Goal: Task Accomplishment & Management: Complete application form

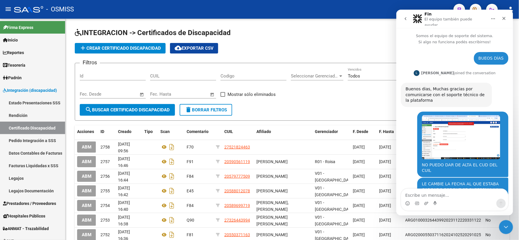
scroll to position [1, 0]
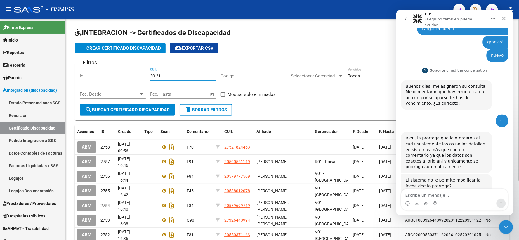
drag, startPoint x: 175, startPoint y: 77, endPoint x: 144, endPoint y: 76, distance: 30.4
click at [144, 76] on div "Filtros Id 30-31 CUIL Codigo Seleccionar Gerenciador Seleccionar Gerenciador To…" at bounding box center [292, 86] width 425 height 36
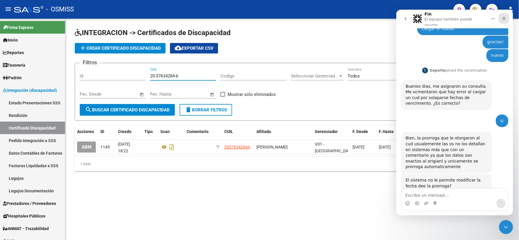
type input "20-57634284-6"
click at [504, 16] on icon "Cerrar" at bounding box center [504, 18] width 5 height 5
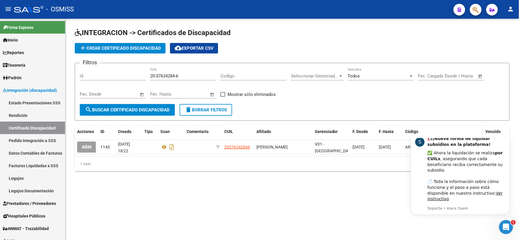
scroll to position [0, 0]
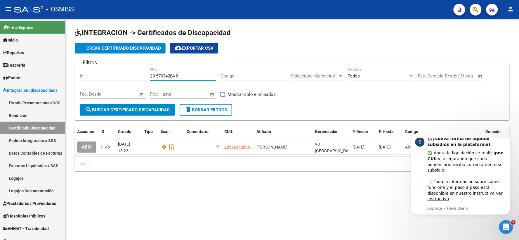
drag, startPoint x: 186, startPoint y: 77, endPoint x: 138, endPoint y: 77, distance: 47.7
click at [138, 77] on div "Filtros Id 20-57634284-6 CUIL Codigo Seleccionar Gerenciador Seleccionar Gerenc…" at bounding box center [292, 86] width 425 height 36
click at [130, 49] on span "add Crear Certificado Discapacidad" at bounding box center [121, 48] width 82 height 5
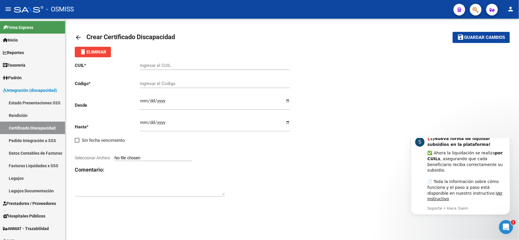
click at [160, 65] on input "Ingresar el CUIL" at bounding box center [215, 65] width 150 height 5
paste input "20-57634284-6"
type input "20-57634284-6"
click at [181, 84] on input "Ingresar el Codigo" at bounding box center [215, 83] width 150 height 5
type input "ARG02000576342842025053020300530BUE309"
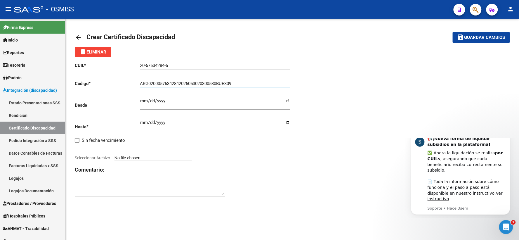
click at [143, 101] on input "Ingresar fec. Desde" at bounding box center [215, 103] width 150 height 9
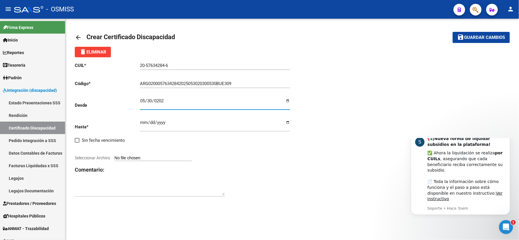
type input "[DATE]"
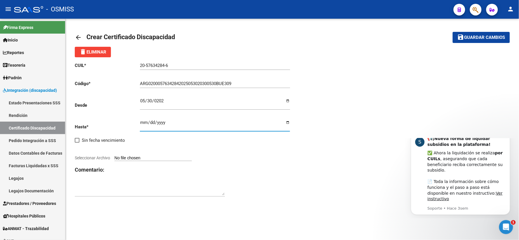
click at [142, 123] on input "Ingresar fec. Hasta" at bounding box center [215, 124] width 150 height 9
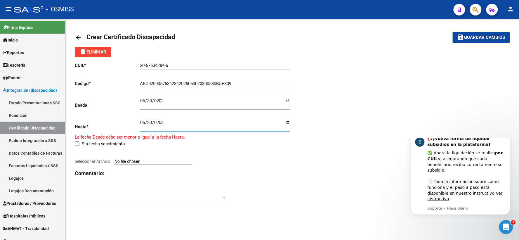
type input "[DATE]"
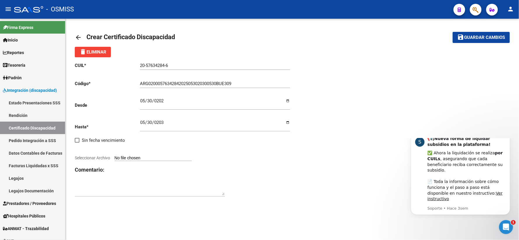
type input "C:\fakepath\[PERSON_NAME] V.pdf"
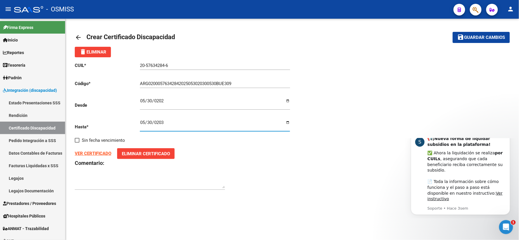
click at [153, 172] on div at bounding box center [150, 181] width 150 height 18
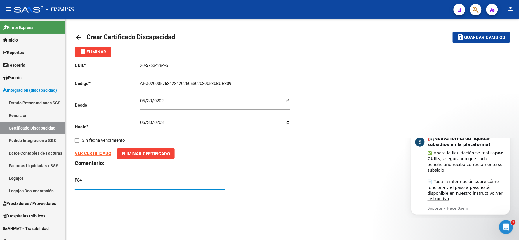
type textarea "F84"
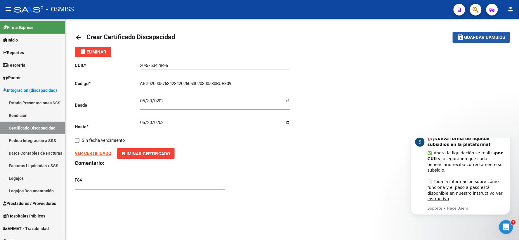
click at [470, 39] on span "Guardar cambios" at bounding box center [485, 37] width 41 height 5
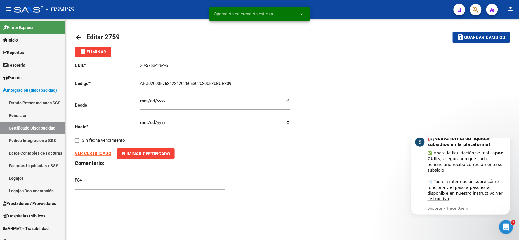
click at [79, 34] on mat-icon "arrow_back" at bounding box center [78, 37] width 7 height 7
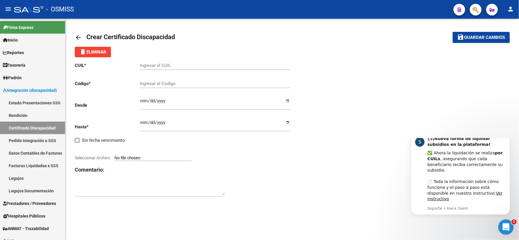
click at [507, 226] on icon "Abrir Intercom Messenger" at bounding box center [506, 227] width 10 height 10
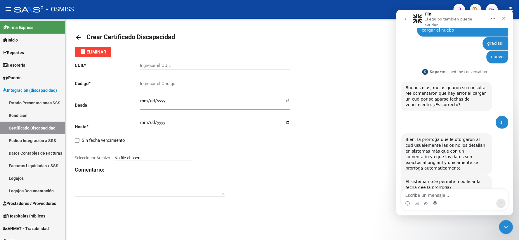
scroll to position [866, 0]
click at [438, 196] on textarea "Escribe un mensaje..." at bounding box center [454, 194] width 107 height 10
type textarea "GRACIAS"
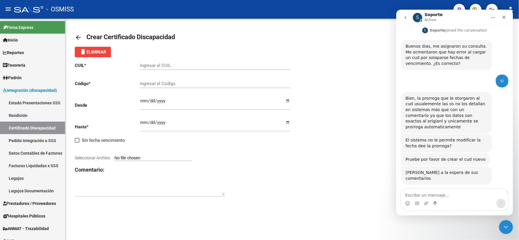
scroll to position [901, 0]
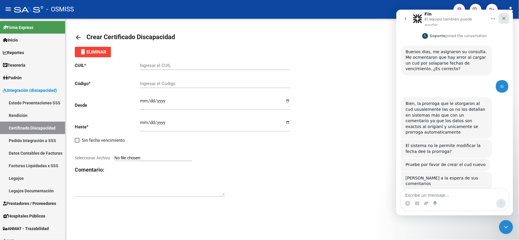
drag, startPoint x: 505, startPoint y: 16, endPoint x: 796, endPoint y: 42, distance: 292.6
click at [505, 16] on icon "Cerrar" at bounding box center [504, 18] width 5 height 5
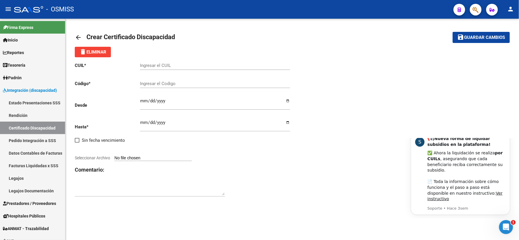
scroll to position [0, 0]
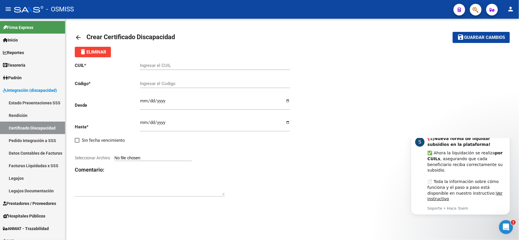
click at [78, 38] on mat-icon "arrow_back" at bounding box center [78, 37] width 7 height 7
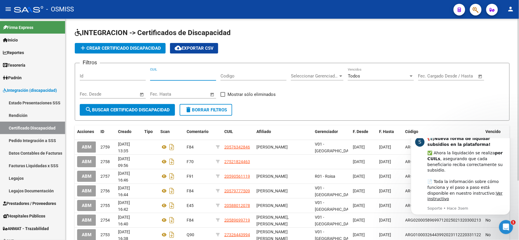
click at [191, 76] on input "CUIL" at bounding box center [183, 75] width 66 height 5
paste input "27-53837604-1"
type input "27-53837604-1"
click at [129, 107] on span "search Buscar Certificado Discapacidad" at bounding box center [127, 109] width 85 height 5
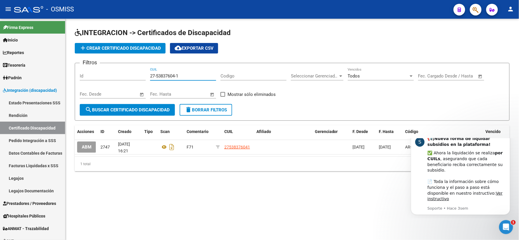
drag, startPoint x: 194, startPoint y: 74, endPoint x: 120, endPoint y: 70, distance: 74.1
click at [121, 71] on div "Filtros Id 27-53837604-1 CUIL Codigo Seleccionar Gerenciador Seleccionar Gerenc…" at bounding box center [292, 86] width 425 height 36
paste input "27-52182446-3"
type input "27-52182446-3"
click at [136, 108] on span "search Buscar Certificado Discapacidad" at bounding box center [127, 109] width 85 height 5
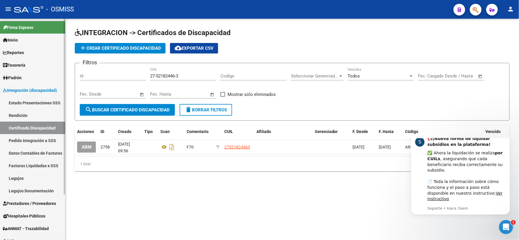
click at [16, 179] on link "Legajos" at bounding box center [32, 178] width 65 height 13
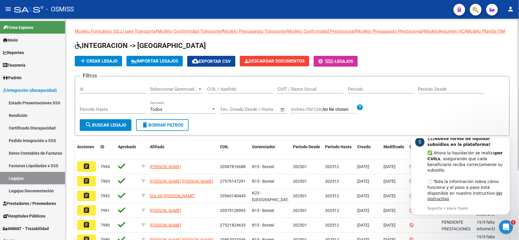
click at [225, 92] on input "CUIL / Apellido" at bounding box center [240, 89] width 66 height 5
paste input "27538376041"
type input "27538376041"
click at [97, 128] on span "search Buscar Legajo" at bounding box center [105, 124] width 41 height 5
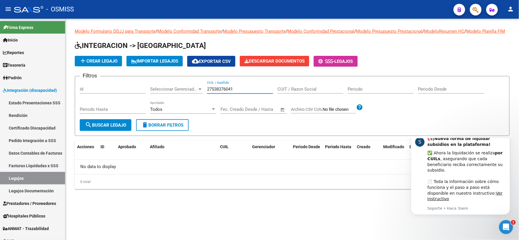
drag, startPoint x: 252, startPoint y: 95, endPoint x: 153, endPoint y: 97, distance: 99.4
click at [153, 97] on div "Filtros Id Seleccionar Gerenciador Seleccionar Gerenciador 27538376041 CUIL / A…" at bounding box center [292, 100] width 425 height 38
paste input "27521824463"
click at [95, 128] on span "search Buscar Legajo" at bounding box center [105, 124] width 41 height 5
click at [512, 225] on div "Abrir Intercom Messenger" at bounding box center [505, 226] width 19 height 19
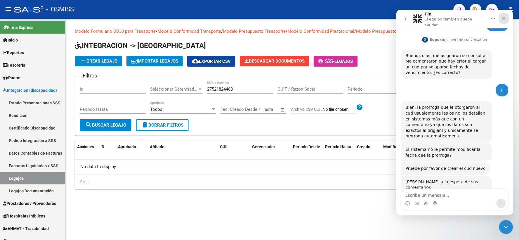
scroll to position [901, 0]
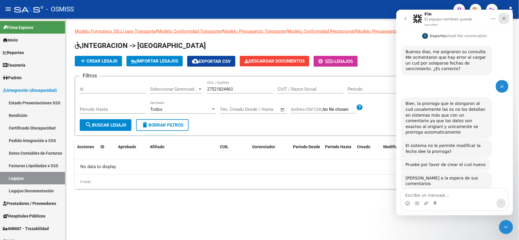
drag, startPoint x: 504, startPoint y: 16, endPoint x: 804, endPoint y: 37, distance: 300.4
click at [504, 16] on icon "Cerrar" at bounding box center [504, 18] width 5 height 5
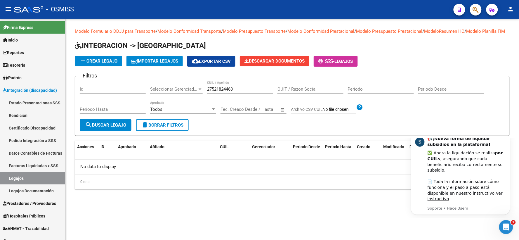
scroll to position [0, 0]
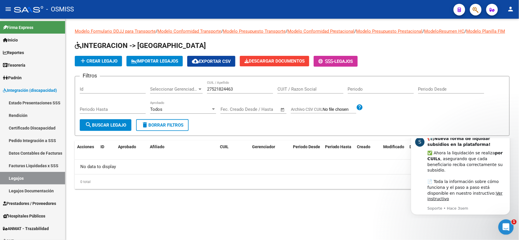
click at [509, 224] on icon "Abrir Intercom Messenger" at bounding box center [506, 227] width 10 height 10
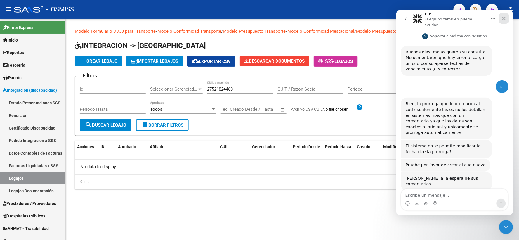
scroll to position [901, 0]
click at [405, 16] on icon "go back" at bounding box center [405, 18] width 5 height 5
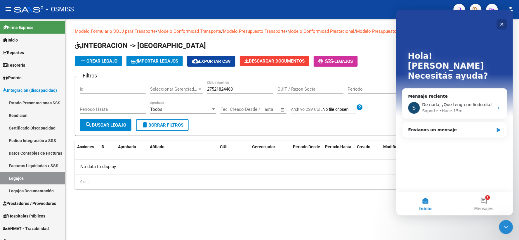
click at [501, 23] on icon "Cerrar" at bounding box center [502, 24] width 3 height 3
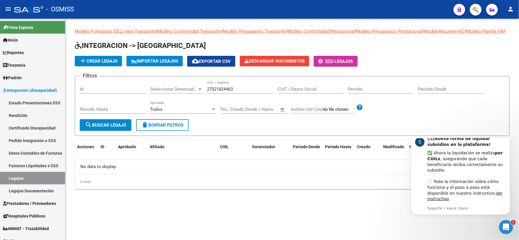
click at [393, 46] on div "Modelo Formulario DDJJ para Transporte / Modelo Conformidad Transporte / Modelo…" at bounding box center [292, 108] width 435 height 161
click at [233, 92] on input "27521824463" at bounding box center [240, 89] width 66 height 5
drag, startPoint x: 243, startPoint y: 95, endPoint x: 203, endPoint y: 95, distance: 40.0
click at [203, 95] on div "Filtros Id Seleccionar Gerenciador Seleccionar Gerenciador 27521824463 CUIL / A…" at bounding box center [292, 100] width 425 height 38
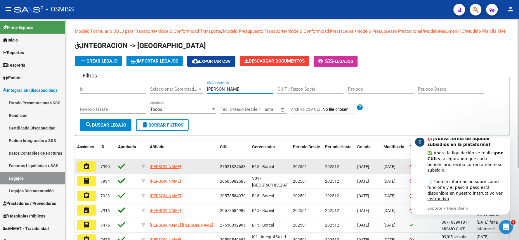
type input "[PERSON_NAME]"
click at [238, 169] on span "27521824633" at bounding box center [233, 166] width 26 height 5
copy span "27521824633"
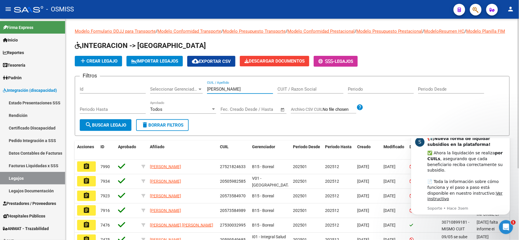
drag, startPoint x: 233, startPoint y: 94, endPoint x: 183, endPoint y: 97, distance: 50.1
click at [183, 97] on div "Filtros Id Seleccionar Gerenciador Seleccionar Gerenciador [PERSON_NAME] CUIL /…" at bounding box center [292, 100] width 425 height 38
paste input "27521824633"
click at [109, 131] on button "search Buscar Legajo" at bounding box center [106, 125] width 52 height 12
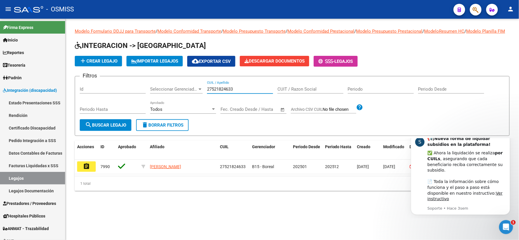
drag, startPoint x: 241, startPoint y: 96, endPoint x: 186, endPoint y: 96, distance: 55.5
click at [186, 96] on div "Filtros Id Seleccionar Gerenciador Seleccionar Gerenciador 27521824633 CUIL / A…" at bounding box center [292, 100] width 425 height 38
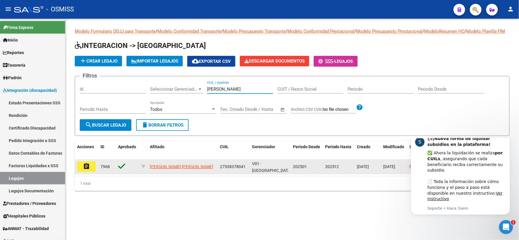
type input "[PERSON_NAME]"
click at [234, 169] on span "27538378041" at bounding box center [233, 166] width 26 height 5
copy span "27538378041"
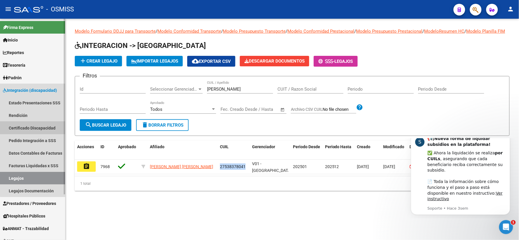
click at [37, 124] on link "Certificado Discapacidad" at bounding box center [32, 128] width 65 height 13
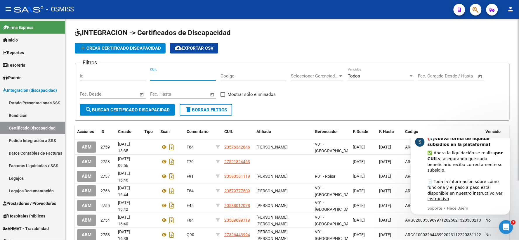
drag, startPoint x: 176, startPoint y: 72, endPoint x: 169, endPoint y: 75, distance: 7.7
click at [169, 75] on input "CUIL" at bounding box center [183, 75] width 66 height 5
paste input "27-53837804-1"
click at [102, 109] on span "search Buscar Certificado Discapacidad" at bounding box center [127, 109] width 85 height 5
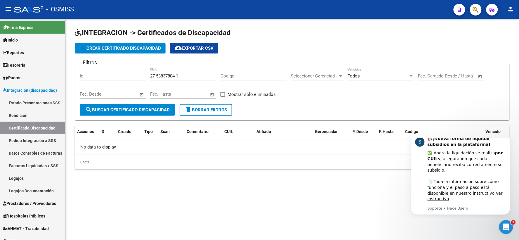
click at [177, 77] on input "27-53837804-1" at bounding box center [183, 75] width 66 height 5
type input "27-53837804-1"
drag, startPoint x: 167, startPoint y: 77, endPoint x: 124, endPoint y: 77, distance: 43.0
click at [124, 77] on div "Filtros Id 27-53837804-1 CUIL Codigo Seleccionar Gerenciador Seleccionar Gerenc…" at bounding box center [292, 86] width 425 height 36
click at [158, 75] on input "CUIL" at bounding box center [183, 75] width 66 height 5
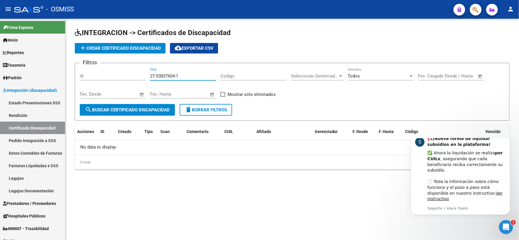
type input "27-53837604-1"
click at [132, 106] on button "search Buscar Certificado Discapacidad" at bounding box center [127, 110] width 95 height 12
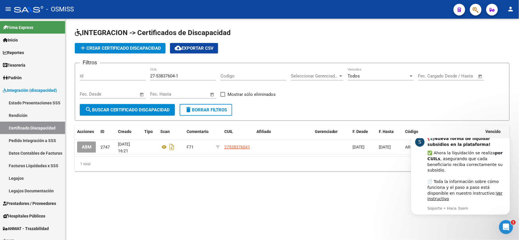
drag, startPoint x: 244, startPoint y: 146, endPoint x: 436, endPoint y: 45, distance: 216.6
click at [436, 45] on div "add Crear Certificado Discapacidad cloud_download Exportar CSV" at bounding box center [292, 48] width 435 height 11
drag, startPoint x: 187, startPoint y: 76, endPoint x: 144, endPoint y: 77, distance: 43.0
click at [144, 77] on div "Filtros Id 27-53837604-1 CUIL Codigo Seleccionar Gerenciador Seleccionar Gerenc…" at bounding box center [292, 86] width 425 height 36
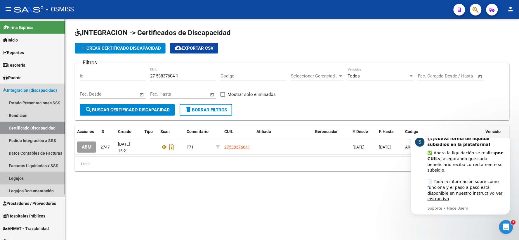
click at [16, 179] on link "Legajos" at bounding box center [32, 178] width 65 height 13
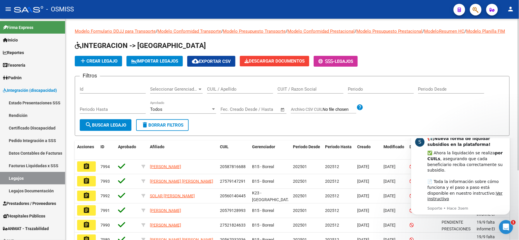
click at [228, 92] on input "CUIL / Apellido" at bounding box center [240, 89] width 66 height 5
paste input "27-53837604-1"
click at [110, 128] on span "search Buscar Legajo" at bounding box center [105, 124] width 41 height 5
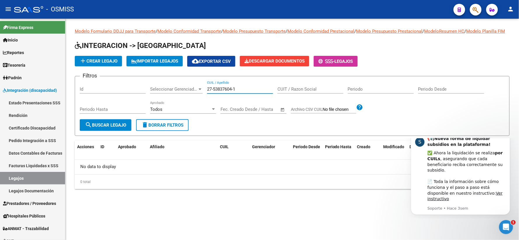
drag, startPoint x: 245, startPoint y: 95, endPoint x: 199, endPoint y: 98, distance: 45.7
click at [197, 98] on div "Filtros Id Seleccionar Gerenciador Seleccionar Gerenciador 27-53837604-1 CUIL /…" at bounding box center [292, 100] width 425 height 38
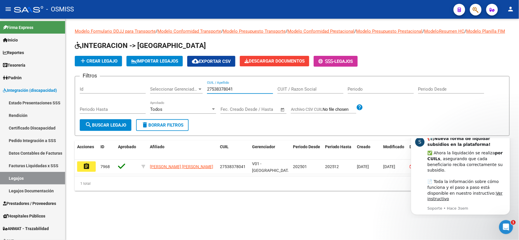
type input "27538378041"
drag, startPoint x: 244, startPoint y: 94, endPoint x: 194, endPoint y: 94, distance: 49.1
click at [194, 94] on div "Filtros Id Seleccionar Gerenciador Seleccionar Gerenciador 27538378041 CUIL / A…" at bounding box center [292, 100] width 425 height 38
paste input "27521824463"
click at [108, 128] on span "search Buscar Legajo" at bounding box center [105, 124] width 41 height 5
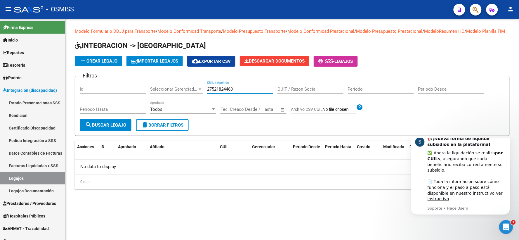
drag, startPoint x: 207, startPoint y: 94, endPoint x: 248, endPoint y: 91, distance: 41.1
click at [248, 91] on div "27521824463 CUIL / Apellido" at bounding box center [240, 87] width 66 height 13
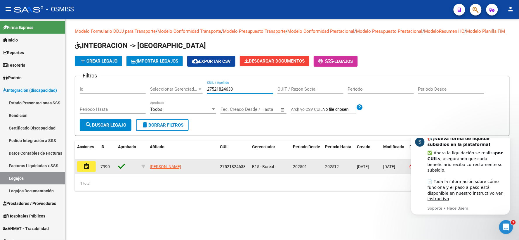
type input "27521824633"
click at [233, 169] on span "27521824633" at bounding box center [233, 166] width 26 height 5
copy span "27521824633"
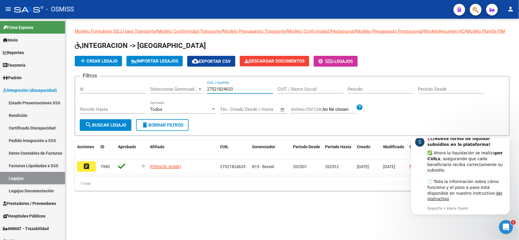
drag, startPoint x: 240, startPoint y: 96, endPoint x: 170, endPoint y: 96, distance: 70.5
click at [170, 96] on div "Filtros Id Seleccionar Gerenciador Seleccionar Gerenciador 27521824633 CUIL / A…" at bounding box center [292, 100] width 425 height 38
paste input "20-58781668-2"
type input "20-58781668-2"
click at [112, 128] on span "search Buscar Legajo" at bounding box center [105, 124] width 41 height 5
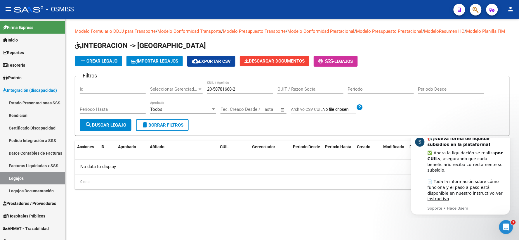
click at [400, 67] on div "add Crear Legajo IMPORTAR LEGAJOS cloud_download Exportar CSV Descargar Documen…" at bounding box center [292, 61] width 435 height 11
drag, startPoint x: 246, startPoint y: 98, endPoint x: 156, endPoint y: 100, distance: 90.1
click at [156, 100] on div "Filtros Id Seleccionar Gerenciador Seleccionar Gerenciador 20-58781668-2 CUIL /…" at bounding box center [292, 100] width 425 height 38
paste input "20-58781668-8"
click at [100, 128] on span "search Buscar Legajo" at bounding box center [105, 124] width 41 height 5
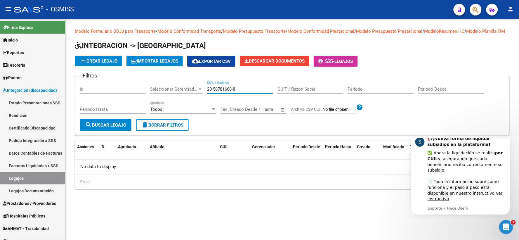
drag, startPoint x: 230, startPoint y: 96, endPoint x: 198, endPoint y: 96, distance: 32.4
click at [198, 96] on div "Filtros Id Seleccionar Gerenciador Seleccionar Gerenciador 20-58781668-8 CUIL /…" at bounding box center [292, 100] width 425 height 38
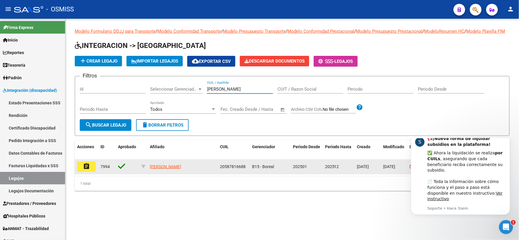
type input "[PERSON_NAME]"
click at [89, 170] on mat-icon "assignment" at bounding box center [86, 166] width 7 height 7
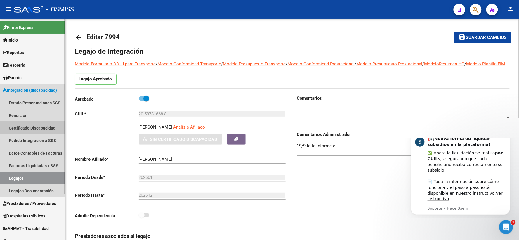
click at [30, 125] on link "Certificado Discapacidad" at bounding box center [32, 128] width 65 height 13
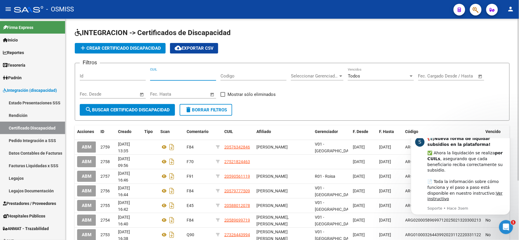
click at [193, 76] on input "CUIL" at bounding box center [183, 75] width 66 height 5
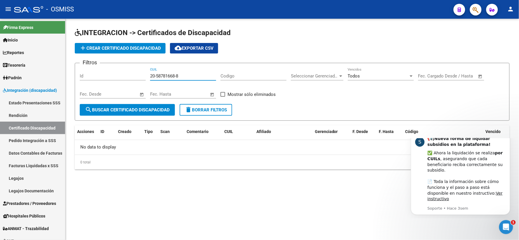
type input "20-58781668-8"
click at [147, 111] on span "search Buscar Certificado Discapacidad" at bounding box center [127, 109] width 85 height 5
drag, startPoint x: 200, startPoint y: 74, endPoint x: 133, endPoint y: 75, distance: 66.4
click at [133, 75] on div "Filtros Id 20-58781668-8 CUIL Codigo Seleccionar Gerenciador Seleccionar Gerenc…" at bounding box center [292, 86] width 425 height 36
paste input "20-58781668-2"
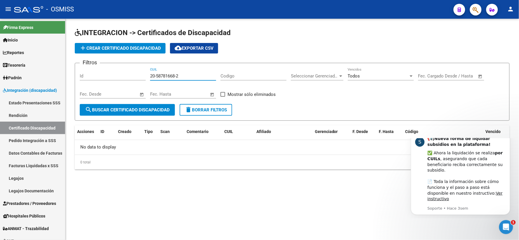
type input "20-58781668-2"
click at [147, 109] on span "search Buscar Certificado Discapacidad" at bounding box center [127, 109] width 85 height 5
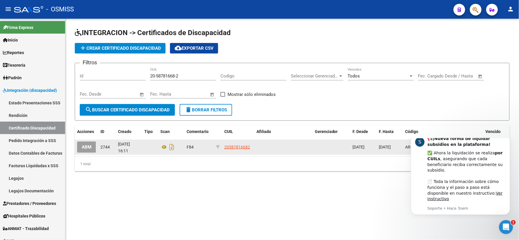
click at [85, 149] on span "ABM" at bounding box center [87, 147] width 10 height 5
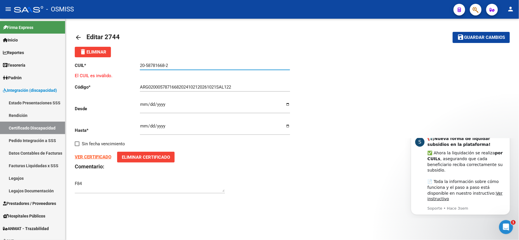
drag, startPoint x: 173, startPoint y: 67, endPoint x: 137, endPoint y: 65, distance: 36.0
click at [137, 65] on app-form-text-field "CUIL * 20-58781668-2 Ingresar el CUIL" at bounding box center [182, 65] width 215 height 5
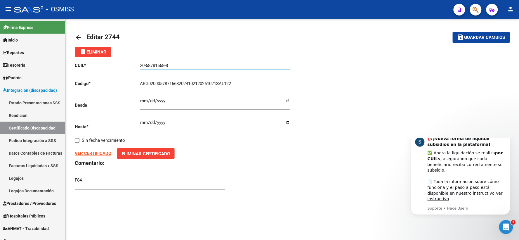
type input "20-58781668-8"
click at [464, 35] on mat-icon "save" at bounding box center [461, 37] width 7 height 7
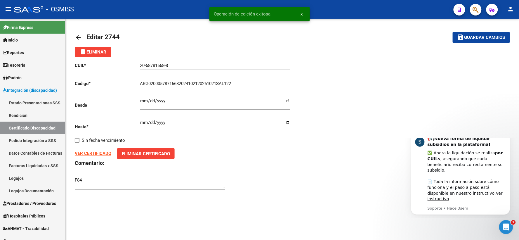
click at [77, 37] on mat-icon "arrow_back" at bounding box center [78, 37] width 7 height 7
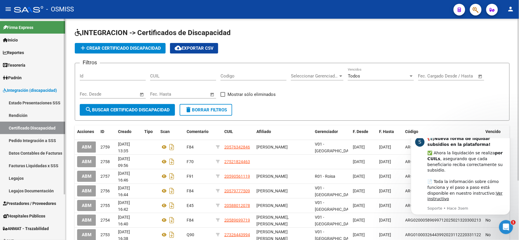
click at [17, 180] on link "Legajos" at bounding box center [32, 178] width 65 height 13
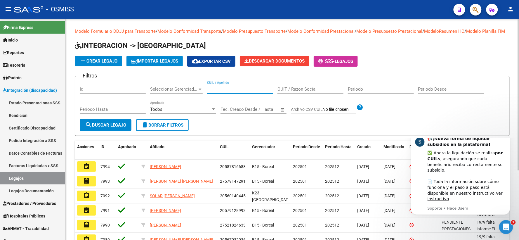
paste input "20-58781668-8"
click at [125, 128] on span "search Buscar Legajo" at bounding box center [105, 124] width 41 height 5
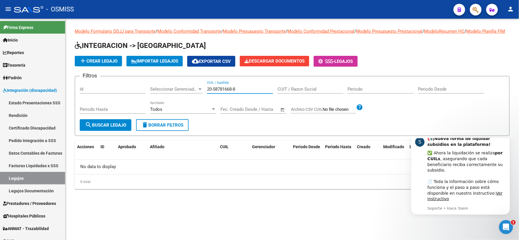
drag, startPoint x: 240, startPoint y: 95, endPoint x: 199, endPoint y: 95, distance: 41.2
click at [199, 95] on div "Filtros Id Seleccionar Gerenciador Seleccionar Gerenciador 20-58781668-8 CUIL /…" at bounding box center [292, 100] width 425 height 38
drag, startPoint x: 250, startPoint y: 96, endPoint x: 189, endPoint y: 96, distance: 60.8
click at [189, 96] on div "Filtros Id Seleccionar Gerenciador Seleccionar Gerenciador [PERSON_NAME] CUIL /…" at bounding box center [292, 100] width 425 height 38
drag, startPoint x: 241, startPoint y: 95, endPoint x: 202, endPoint y: 90, distance: 39.5
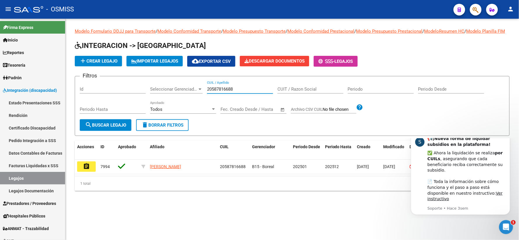
click at [202, 90] on div "Filtros Id Seleccionar Gerenciador Seleccionar Gerenciador 20587816688 CUIL / A…" at bounding box center [292, 100] width 425 height 38
drag, startPoint x: 245, startPoint y: 96, endPoint x: 181, endPoint y: 90, distance: 63.7
click at [181, 90] on div "Filtros Id Seleccionar Gerenciador Seleccionar Gerenciador 27538378041 CUIL / A…" at bounding box center [292, 100] width 425 height 38
type input "2"
type input "27521824633"
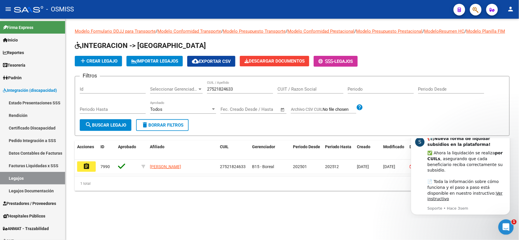
click at [506, 224] on icon "Abrir Intercom Messenger" at bounding box center [506, 227] width 10 height 10
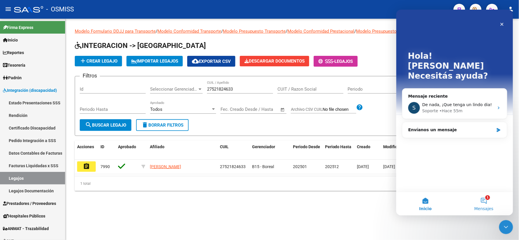
click at [486, 201] on button "1 Mensajes" at bounding box center [484, 203] width 58 height 23
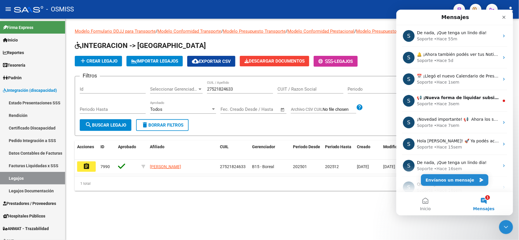
click at [486, 201] on button "1 Mensajes" at bounding box center [484, 203] width 58 height 23
click at [450, 178] on button "Envíanos un mensaje" at bounding box center [455, 180] width 68 height 12
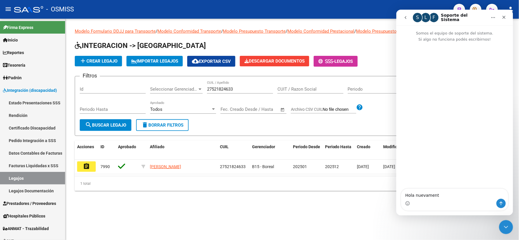
type textarea "Hola nuevamente"
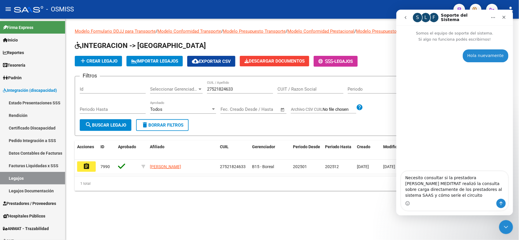
click at [429, 184] on textarea "Necesito consultar si la prestadora [PERSON_NAME] MEDITRAT realizó la consulta …" at bounding box center [454, 184] width 107 height 27
drag, startPoint x: 445, startPoint y: 178, endPoint x: 424, endPoint y: 182, distance: 20.9
click at [424, 182] on textarea "Necesito preguntar si la prestadora [PERSON_NAME] MEDITRAT realizó la consulta …" at bounding box center [454, 184] width 107 height 27
click at [506, 189] on textarea "Necesito preguntar si una gerenciadora realizó la consulta sobre carga directam…" at bounding box center [454, 184] width 107 height 27
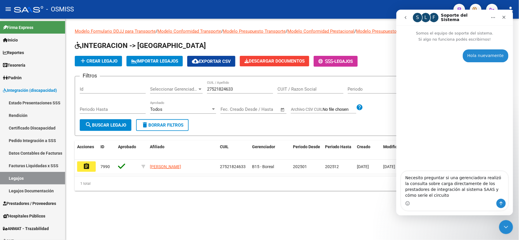
type textarea "Necesito preguntar si una gerenciadora realizó la consulta sobre carga directam…"
click at [501, 203] on icon "Enviar un mensaje…" at bounding box center [501, 203] width 3 height 4
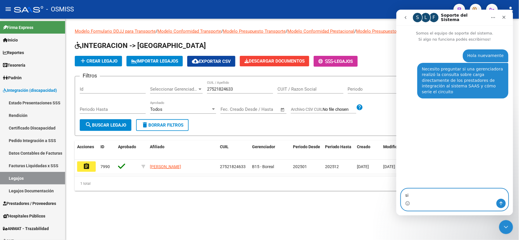
type textarea "s"
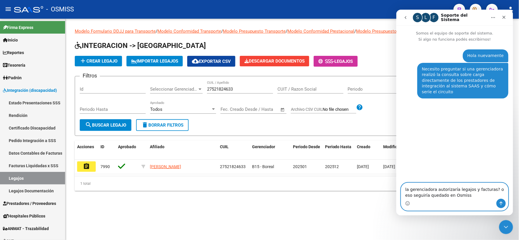
type textarea "la gerenciadora autorizaría legajos y facturas? o eso seguiría quedado en Osmis…"
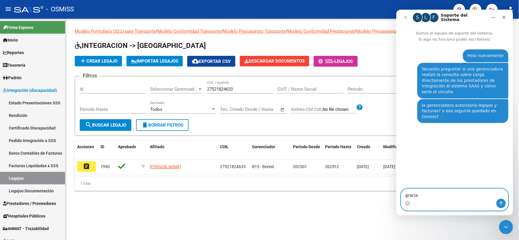
type textarea "gracias"
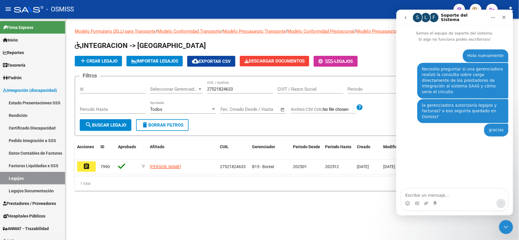
click at [373, 51] on h1 "INTEGRACION -> [GEOGRAPHIC_DATA]" at bounding box center [292, 46] width 435 height 10
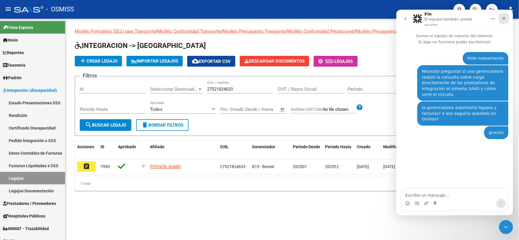
click at [505, 16] on icon "Cerrar" at bounding box center [504, 18] width 5 height 5
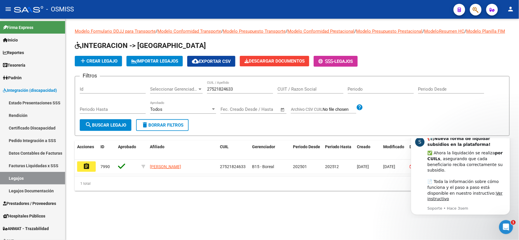
click at [448, 146] on b "¡Nueva forma de liquidar subsidios en la plataforma!" at bounding box center [459, 141] width 63 height 11
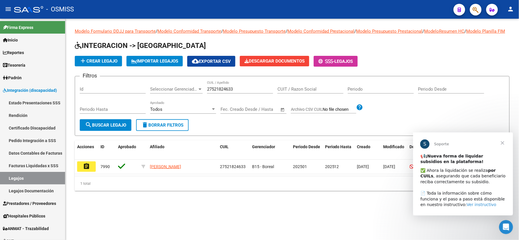
click at [467, 206] on link "Ver instructivo" at bounding box center [482, 204] width 30 height 5
click at [500, 142] on span "Cerrar" at bounding box center [502, 142] width 21 height 21
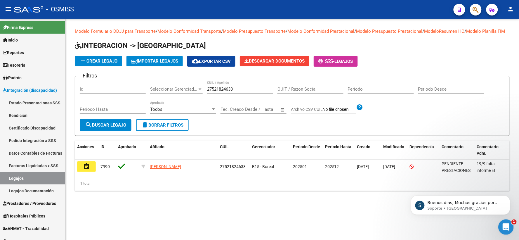
click at [504, 231] on div "Abrir Intercom Messenger" at bounding box center [505, 226] width 19 height 19
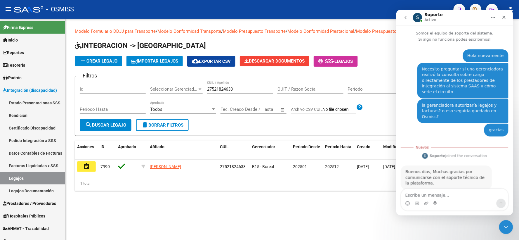
scroll to position [1, 0]
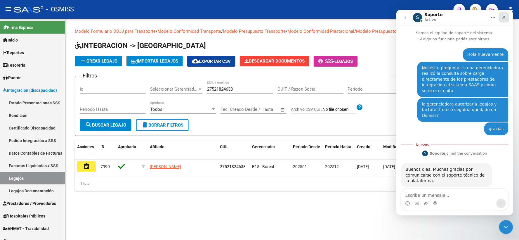
drag, startPoint x: 505, startPoint y: 16, endPoint x: 859, endPoint y: 38, distance: 355.0
click at [505, 16] on icon "Cerrar" at bounding box center [504, 16] width 3 height 3
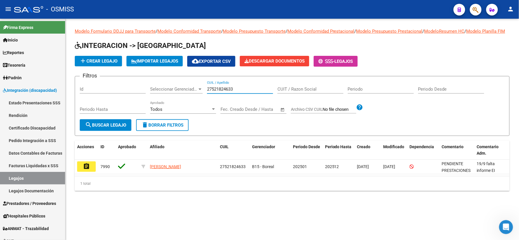
drag, startPoint x: 246, startPoint y: 94, endPoint x: 225, endPoint y: 226, distance: 132.9
click at [190, 102] on div "Filtros Id Seleccionar Gerenciador Seleccionar Gerenciador 27521824633 CUIL / A…" at bounding box center [292, 100] width 425 height 38
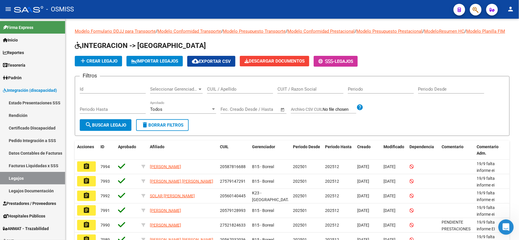
click at [504, 223] on icon "Abrir Intercom Messenger" at bounding box center [506, 227] width 10 height 10
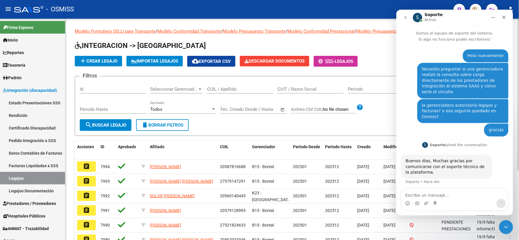
click at [241, 92] on input "CUIL / Apellido" at bounding box center [240, 89] width 66 height 5
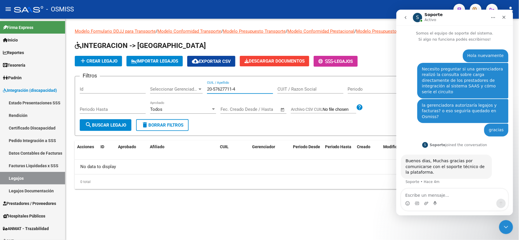
click at [234, 92] on input "20-57627711-4" at bounding box center [240, 89] width 66 height 5
click at [214, 92] on input "20-576277114" at bounding box center [240, 89] width 66 height 5
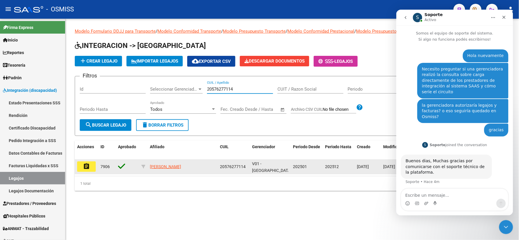
type input "20576277114"
click at [86, 170] on mat-icon "assignment" at bounding box center [86, 166] width 7 height 7
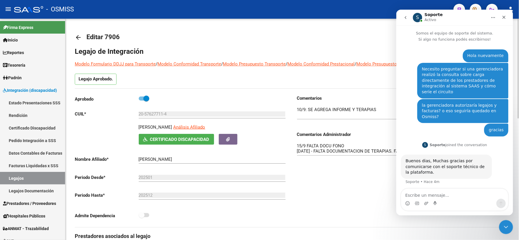
click at [246, 42] on mat-toolbar-row "arrow_back Editar 7906" at bounding box center [244, 37] width 339 height 19
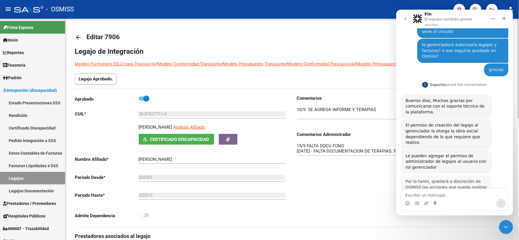
scroll to position [77, 0]
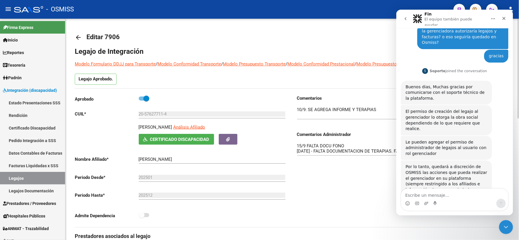
click at [79, 39] on mat-icon "arrow_back" at bounding box center [78, 37] width 7 height 7
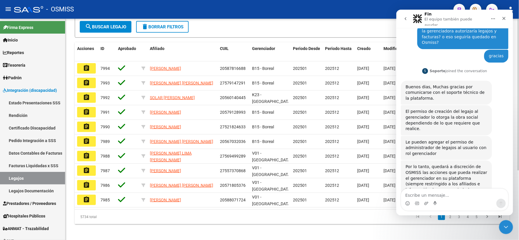
scroll to position [101, 0]
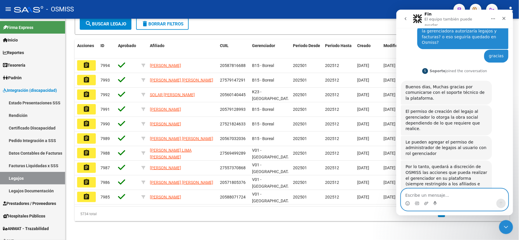
click at [414, 192] on textarea "Escribe un mensaje..." at bounding box center [454, 194] width 107 height 10
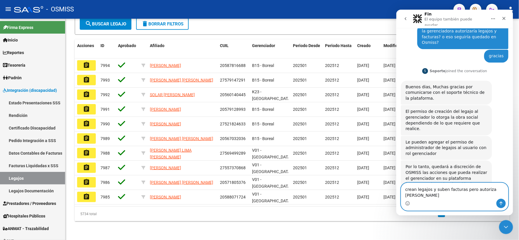
type textarea "crean legajos y suben facturas pero autoriza [PERSON_NAME]."
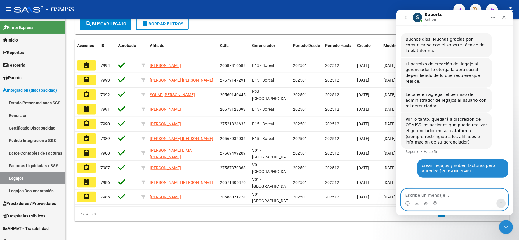
scroll to position [122, 0]
click at [425, 195] on textarea "Escribe un mensaje..." at bounding box center [454, 194] width 107 height 10
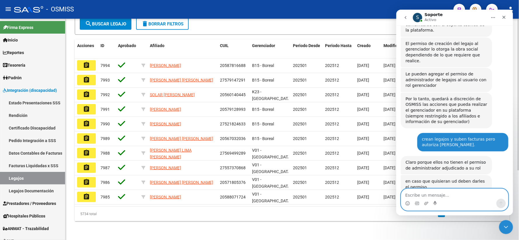
scroll to position [142, 0]
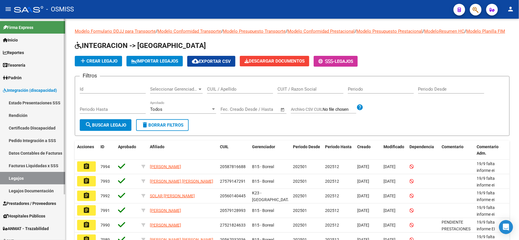
click at [20, 127] on link "Certificado Discapacidad" at bounding box center [32, 128] width 65 height 13
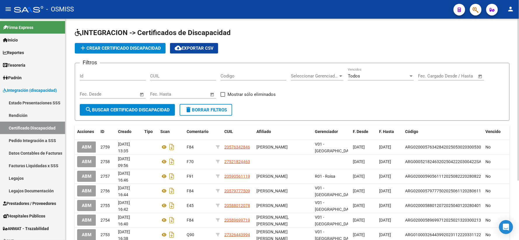
click at [188, 75] on input "CUIL" at bounding box center [183, 75] width 66 height 5
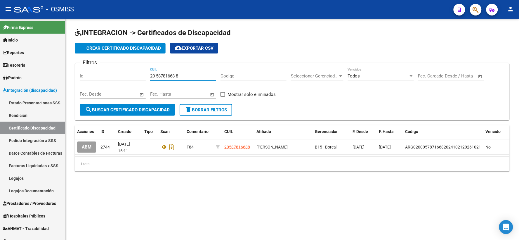
drag, startPoint x: 194, startPoint y: 75, endPoint x: 116, endPoint y: 69, distance: 77.5
click at [116, 69] on div "Filtros Id 20-58781668-8 CUIL Codigo Seleccionar Gerenciador Seleccionar Gerenc…" at bounding box center [292, 86] width 425 height 36
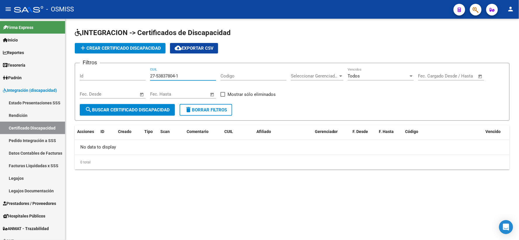
click at [170, 74] on input "27-53837804-1" at bounding box center [183, 75] width 66 height 5
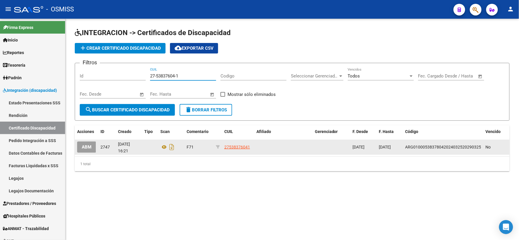
type input "27-53837604-1"
click at [88, 147] on span "ABM" at bounding box center [87, 147] width 10 height 5
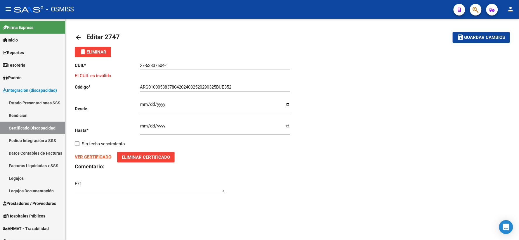
click at [161, 66] on input "27-53837604-1" at bounding box center [215, 65] width 150 height 5
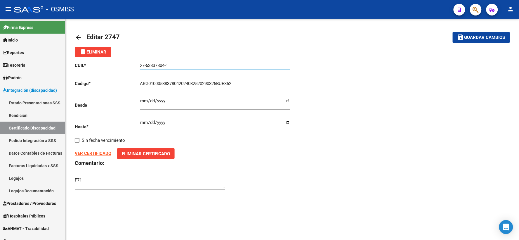
type input "27-53837804-1"
click at [481, 39] on span "Guardar cambios" at bounding box center [485, 37] width 41 height 5
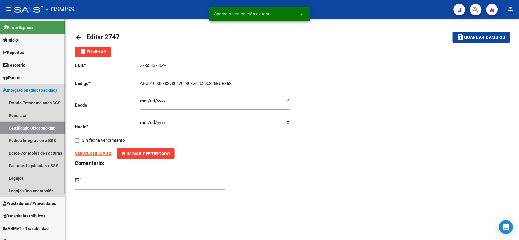
click at [22, 127] on link "Certificado Discapacidad" at bounding box center [32, 128] width 65 height 13
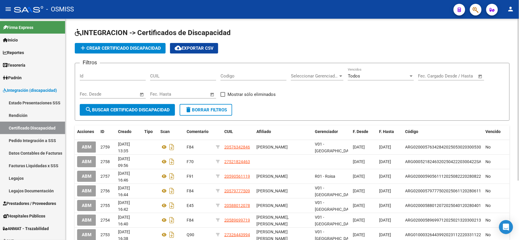
click at [179, 74] on input "CUIL" at bounding box center [183, 75] width 66 height 5
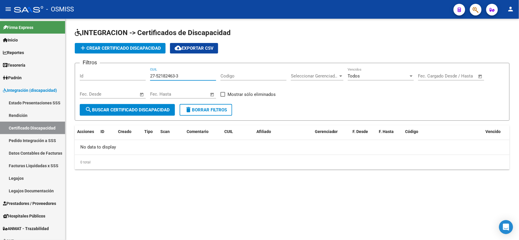
click at [176, 75] on input "27-52182463-3" at bounding box center [183, 75] width 66 height 5
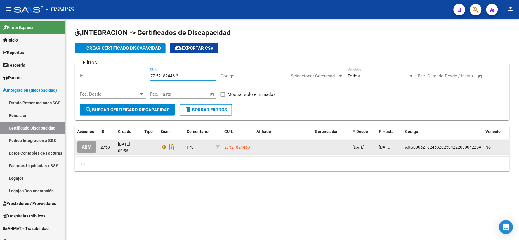
type input "27-52182446-3"
click at [78, 148] on button "ABM" at bounding box center [86, 146] width 19 height 11
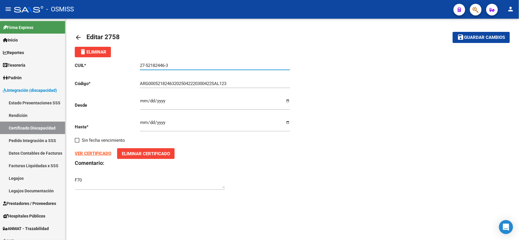
click at [166, 66] on input "27-52182446-3" at bounding box center [215, 65] width 150 height 5
drag, startPoint x: 172, startPoint y: 66, endPoint x: 121, endPoint y: 66, distance: 51.7
click at [121, 66] on app-form-text-field "CUIL * 27-52182446-3 Ingresar el CUIL" at bounding box center [182, 65] width 215 height 5
type input "27-52182463-3"
click at [486, 35] on span "Guardar cambios" at bounding box center [485, 37] width 41 height 5
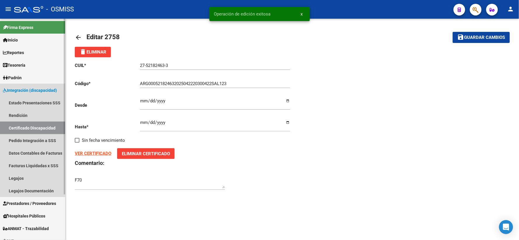
click at [32, 125] on link "Certificado Discapacidad" at bounding box center [32, 128] width 65 height 13
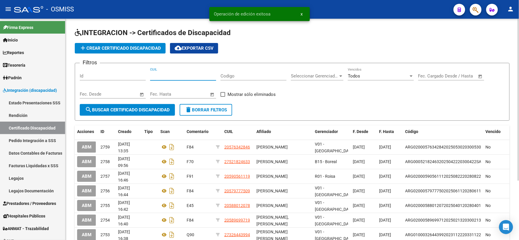
click at [184, 78] on input "CUIL" at bounding box center [183, 75] width 66 height 5
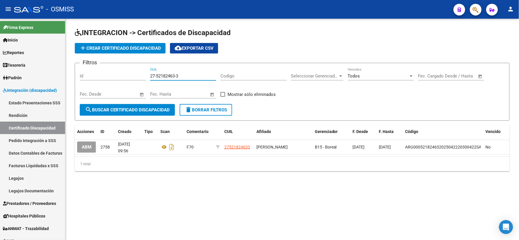
type input "27-52182463-3"
click at [396, 45] on div "add Crear Certificado Discapacidad cloud_download Exportar CSV" at bounding box center [292, 48] width 435 height 11
drag, startPoint x: 172, startPoint y: 75, endPoint x: 141, endPoint y: 74, distance: 31.0
click at [140, 74] on div "Filtros Id 27-52182463-3 CUIL Codigo Seleccionar Gerenciador Seleccionar Gerenc…" at bounding box center [292, 86] width 425 height 36
drag, startPoint x: 235, startPoint y: 146, endPoint x: 373, endPoint y: 51, distance: 167.6
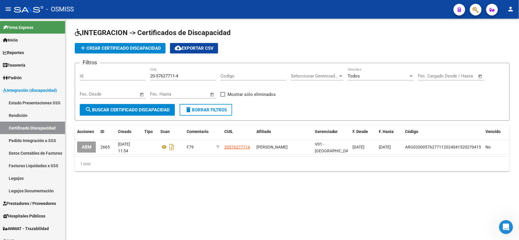
click at [385, 42] on app-list-header "INTEGRACION -> Certificados de Discapacidad add Crear Certificado Discapacidad …" at bounding box center [292, 74] width 435 height 93
drag, startPoint x: 189, startPoint y: 75, endPoint x: 148, endPoint y: 75, distance: 40.3
click at [148, 75] on div "Filtros Id 20-57627711-4 CUIL Codigo Seleccionar Gerenciador Seleccionar Gerenc…" at bounding box center [292, 86] width 425 height 36
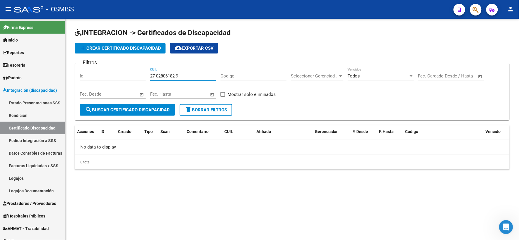
drag, startPoint x: 184, startPoint y: 77, endPoint x: 149, endPoint y: 77, distance: 35.1
click at [149, 77] on div "Filtros Id 27-02806182-9 CUIL Codigo Seleccionar Gerenciador Seleccionar Gerenc…" at bounding box center [292, 86] width 425 height 36
type input "27-02806182-9"
click at [133, 50] on span "add Crear Certificado Discapacidad" at bounding box center [121, 48] width 82 height 5
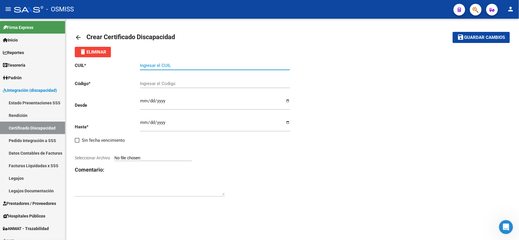
paste input "27-02806182-9"
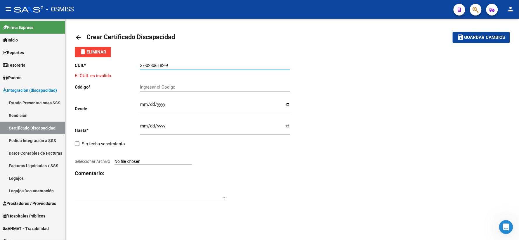
type input "27-02806182-9"
click at [168, 88] on input "Ingresar el Codigo" at bounding box center [215, 86] width 150 height 5
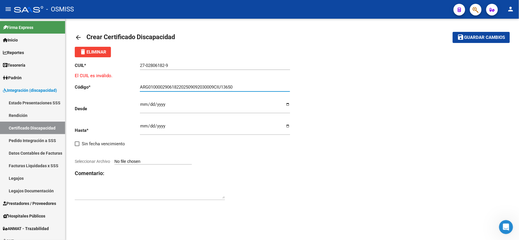
type input "ARG0100002906182202509092030009CIU13650"
click at [144, 104] on input "Ingresar fec. Desde" at bounding box center [215, 106] width 150 height 9
type input "2025-09-09"
click at [143, 127] on input "Ingresar fec. Hasta" at bounding box center [215, 128] width 150 height 9
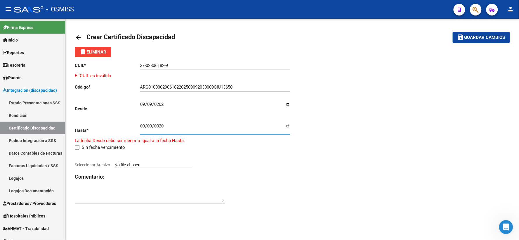
type input "0200-09-09"
type input "2030-09-09"
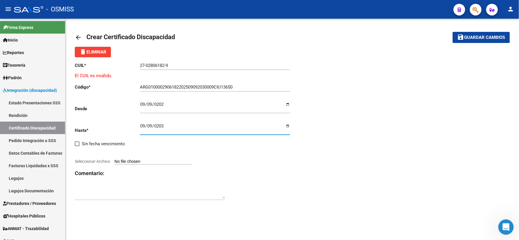
click at [503, 224] on icon "Abrir Intercom Messenger" at bounding box center [506, 227] width 10 height 10
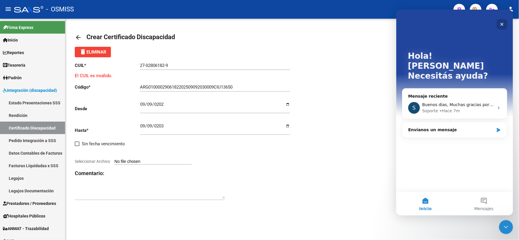
click at [502, 23] on icon "Cerrar" at bounding box center [502, 24] width 5 height 5
